Goal: Information Seeking & Learning: Learn about a topic

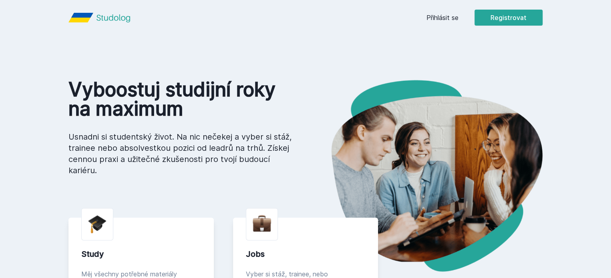
click at [459, 20] on link "Přihlásit se" at bounding box center [443, 18] width 32 height 10
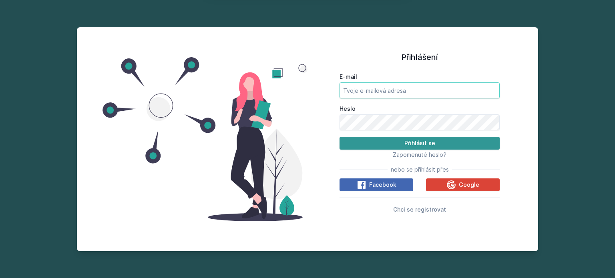
type input "[EMAIL_ADDRESS][DOMAIN_NAME]"
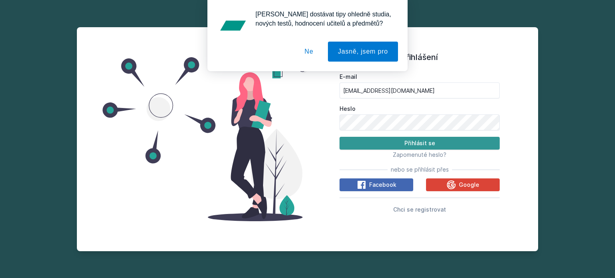
click at [405, 145] on button "Přihlásit se" at bounding box center [420, 143] width 160 height 13
click at [310, 52] on button "Ne" at bounding box center [309, 52] width 29 height 20
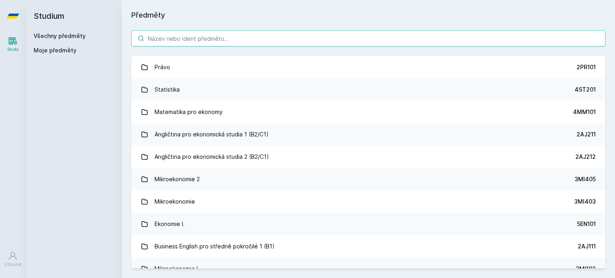
click at [202, 36] on input "search" at bounding box center [368, 38] width 474 height 16
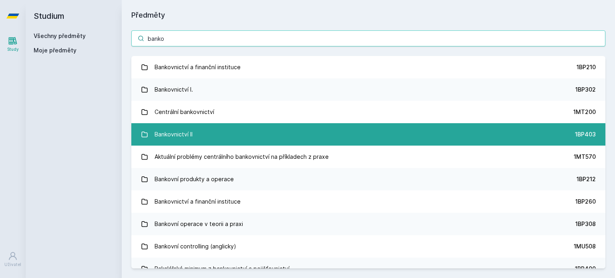
type input "banko"
click at [194, 128] on link "Bankovnictví II 1BP403" at bounding box center [368, 134] width 474 height 22
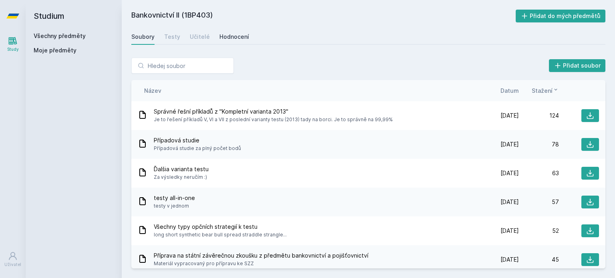
click at [224, 37] on div "Hodnocení" at bounding box center [234, 37] width 30 height 8
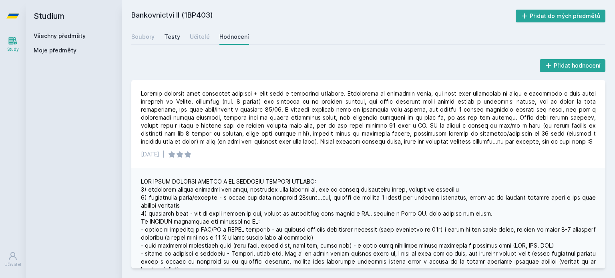
click at [168, 42] on link "Testy" at bounding box center [172, 37] width 16 height 16
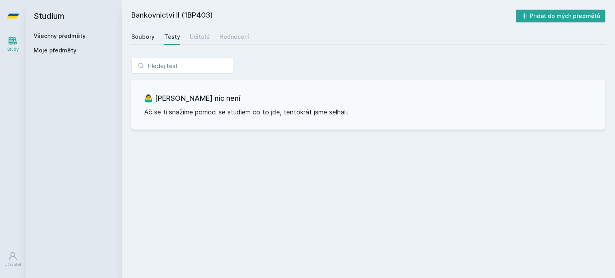
click at [149, 38] on div "Soubory" at bounding box center [142, 37] width 23 height 8
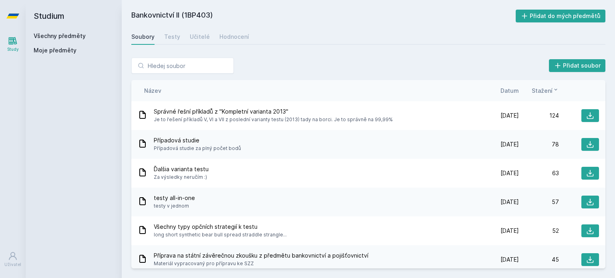
click at [508, 94] on span "Datum" at bounding box center [510, 91] width 18 height 8
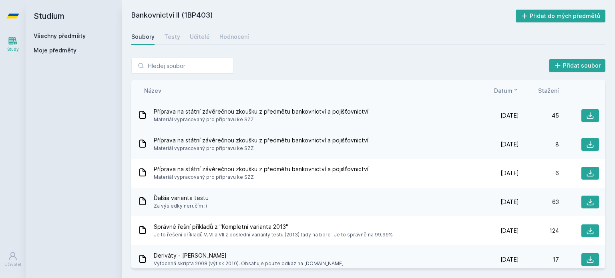
click at [389, 118] on div "Příprava na státní závěrečnou zkoušku z předmětu bankovnictví a pojišťovnictví …" at bounding box center [308, 116] width 341 height 16
